Goal: Check status: Check status

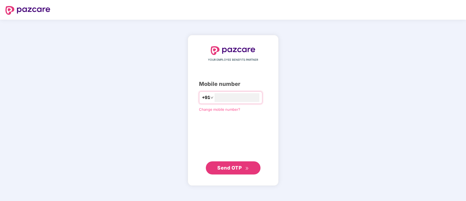
type input "**********"
click at [228, 170] on span "Send OTP" at bounding box center [230, 168] width 24 height 6
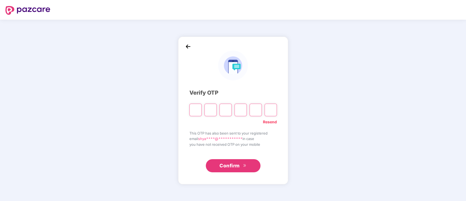
type input "*"
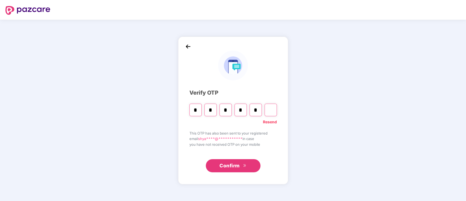
type input "*"
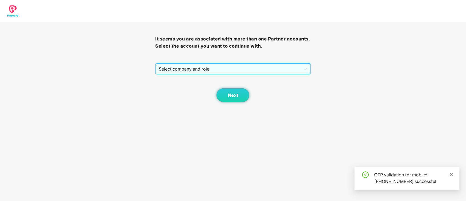
click at [225, 68] on span "Select company and role" at bounding box center [233, 69] width 148 height 10
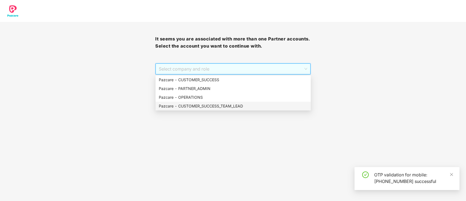
click at [216, 108] on div "Pazcare - CUSTOMER_SUCCESS_TEAM_LEAD" at bounding box center [233, 106] width 149 height 6
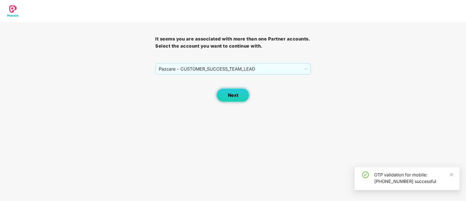
click at [232, 100] on button "Next" at bounding box center [233, 95] width 33 height 14
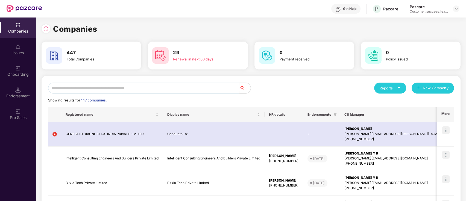
click at [27, 95] on div "Endorsement" at bounding box center [18, 95] width 36 height 5
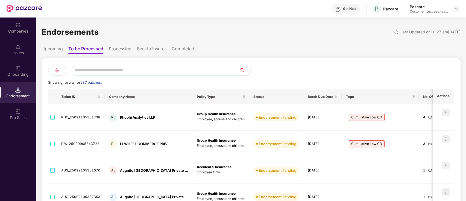
click at [182, 51] on li "Completed" at bounding box center [183, 50] width 23 height 8
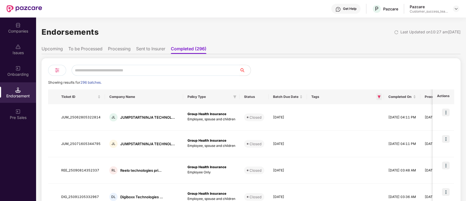
click at [378, 95] on icon "filter" at bounding box center [379, 96] width 3 height 3
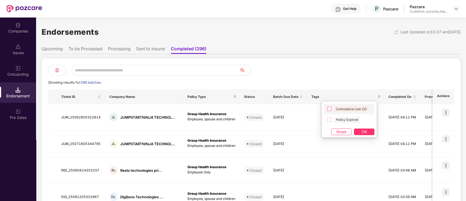
click at [344, 108] on span "Cumulative Low CD" at bounding box center [351, 109] width 35 height 6
click at [363, 132] on span "OK" at bounding box center [364, 132] width 5 height 6
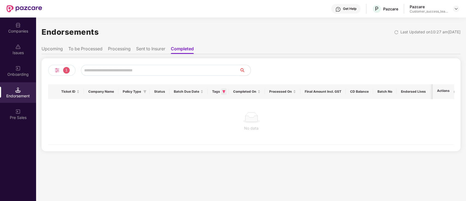
click at [225, 90] on icon "filter" at bounding box center [224, 91] width 3 height 3
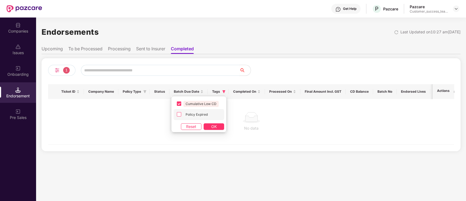
click at [188, 115] on span "Policy Expired" at bounding box center [197, 115] width 27 height 6
click at [201, 103] on span "Cumulative Low CD" at bounding box center [201, 104] width 35 height 6
click at [213, 124] on span "OK" at bounding box center [213, 127] width 5 height 6
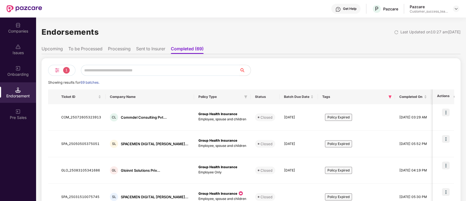
click at [58, 71] on img at bounding box center [57, 70] width 7 height 7
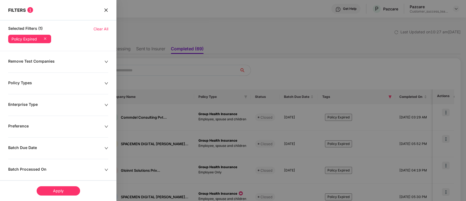
click at [105, 30] on span "Clear All" at bounding box center [101, 29] width 15 height 6
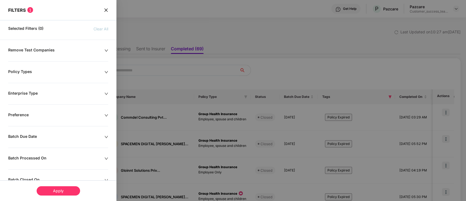
click at [105, 11] on icon "close" at bounding box center [106, 10] width 4 height 4
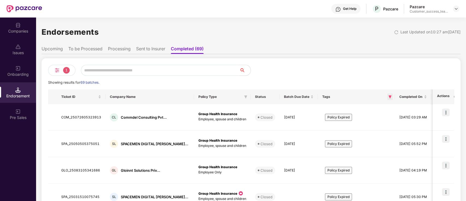
click at [389, 98] on icon "filter" at bounding box center [390, 96] width 3 height 3
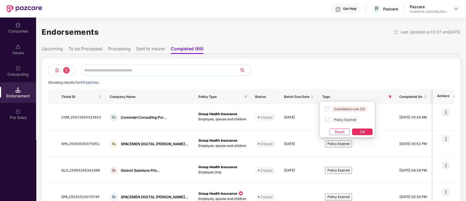
click at [361, 131] on span "OK" at bounding box center [362, 132] width 5 height 6
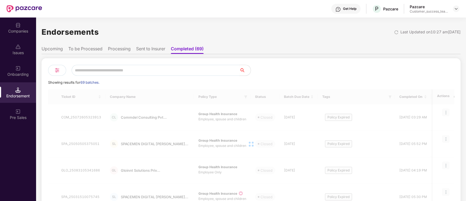
click at [88, 51] on li "To be Processed" at bounding box center [85, 50] width 34 height 8
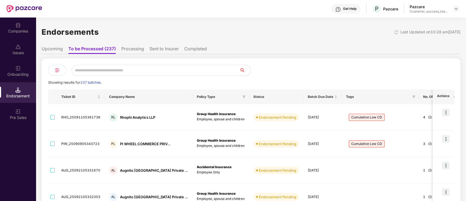
click at [60, 49] on li "Upcoming" at bounding box center [52, 50] width 21 height 8
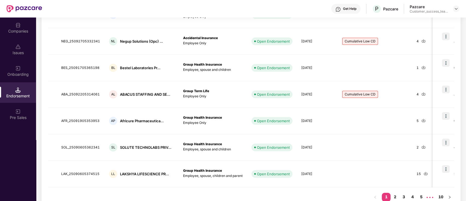
scroll to position [195, 0]
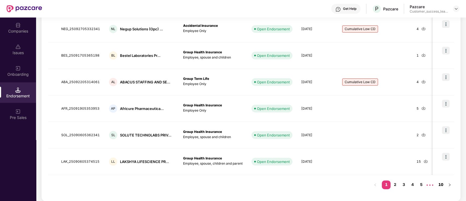
click at [442, 185] on link "10" at bounding box center [441, 185] width 9 height 8
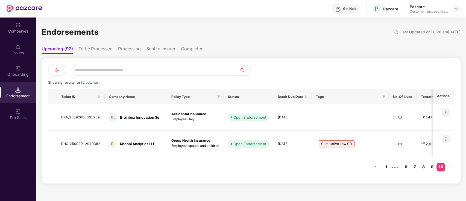
scroll to position [0, 0]
click at [385, 169] on link "1" at bounding box center [386, 167] width 9 height 8
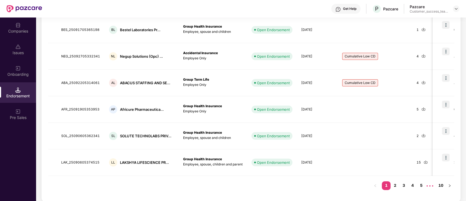
scroll to position [195, 0]
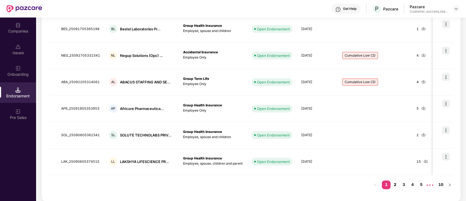
click at [395, 185] on link "2" at bounding box center [395, 185] width 9 height 8
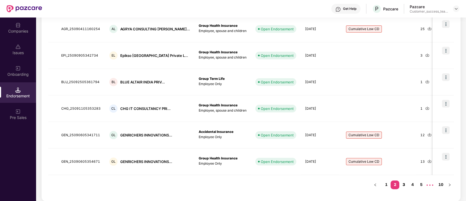
click at [403, 185] on link "3" at bounding box center [404, 185] width 9 height 8
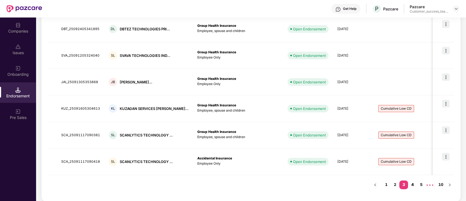
click at [409, 184] on link "4" at bounding box center [412, 185] width 9 height 8
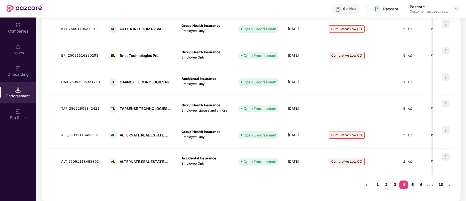
click at [411, 184] on link "5" at bounding box center [412, 185] width 9 height 8
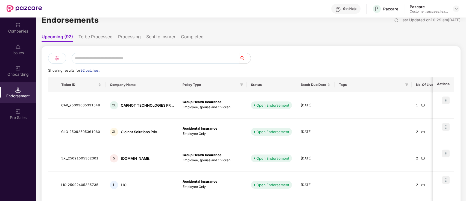
scroll to position [0, 0]
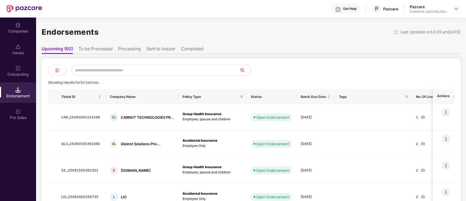
click at [160, 52] on li "Sent to Insurer" at bounding box center [160, 50] width 29 height 8
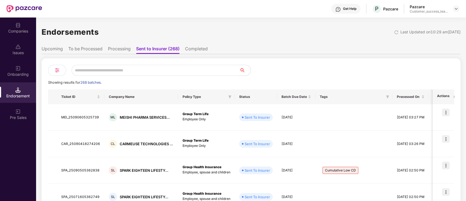
click at [125, 52] on li "Processing" at bounding box center [119, 50] width 23 height 8
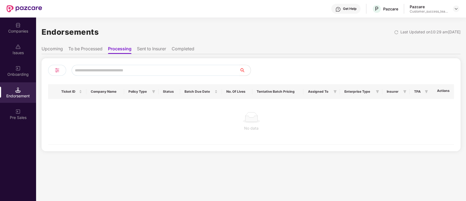
click at [169, 51] on ul "Upcoming To be Processed Processing Sent to Insurer Completed" at bounding box center [251, 48] width 419 height 11
click at [179, 50] on li "Completed" at bounding box center [183, 50] width 23 height 8
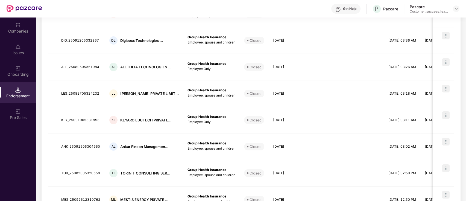
scroll to position [195, 0]
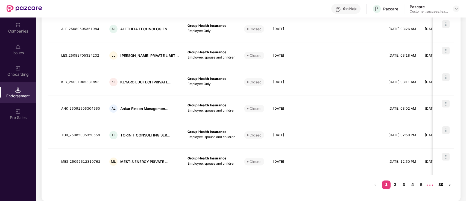
click at [441, 187] on link "30" at bounding box center [441, 185] width 9 height 8
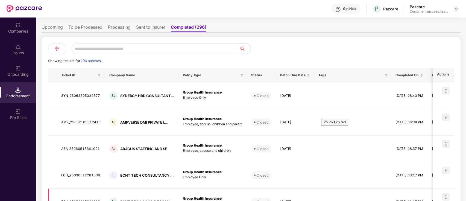
scroll to position [0, 0]
